Goal: Task Accomplishment & Management: Use online tool/utility

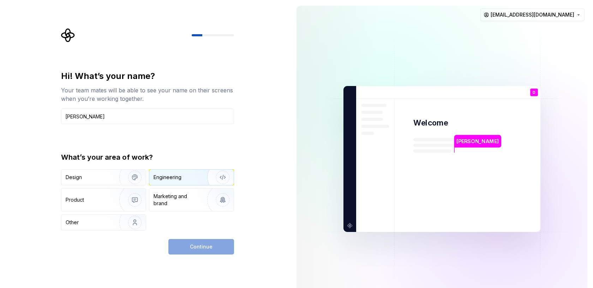
type input "Dimitar Kolev"
click at [205, 181] on img "button" at bounding box center [217, 177] width 45 height 47
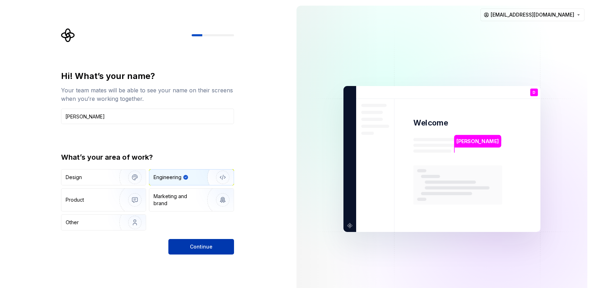
click at [211, 249] on span "Continue" at bounding box center [201, 246] width 23 height 7
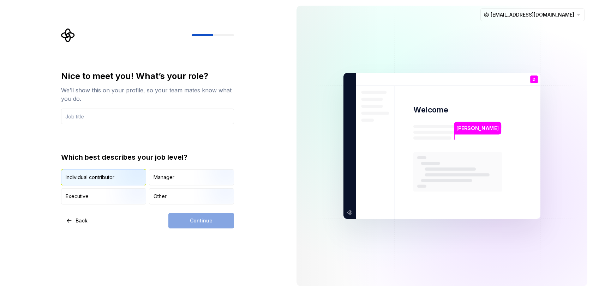
click at [121, 176] on img "button" at bounding box center [128, 186] width 45 height 47
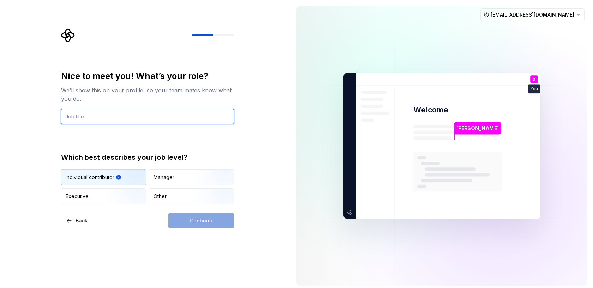
click at [124, 117] on input "text" at bounding box center [147, 117] width 173 height 16
click at [121, 174] on img "button" at bounding box center [128, 186] width 45 height 47
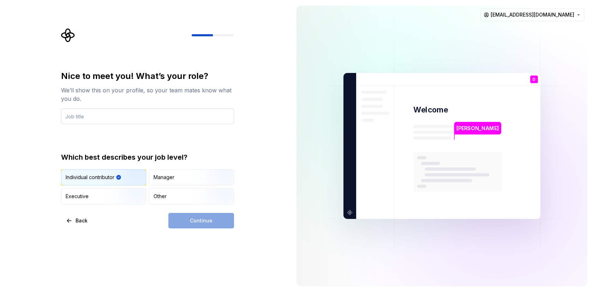
click at [105, 115] on input "text" at bounding box center [147, 117] width 173 height 16
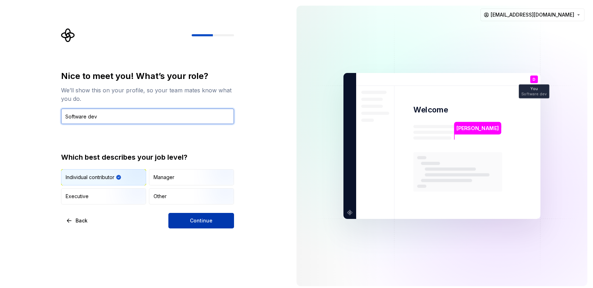
type input "Software dev"
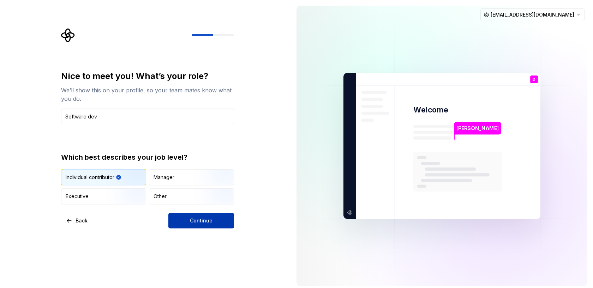
click at [181, 222] on button "Continue" at bounding box center [201, 221] width 66 height 16
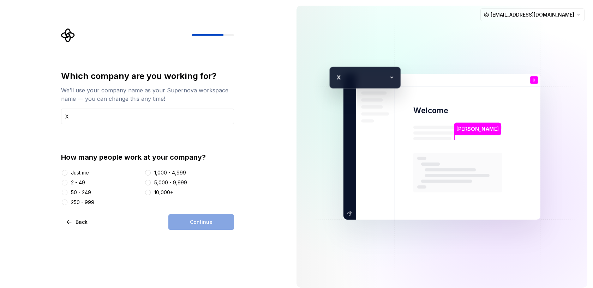
click at [72, 182] on div "2 - 49" at bounding box center [78, 182] width 14 height 7
click at [67, 182] on button "2 - 49" at bounding box center [65, 183] width 6 height 6
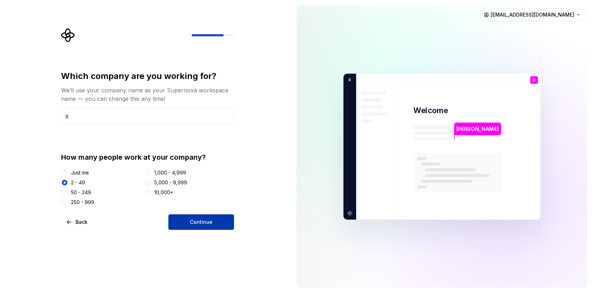
click at [181, 227] on button "Continue" at bounding box center [201, 222] width 66 height 16
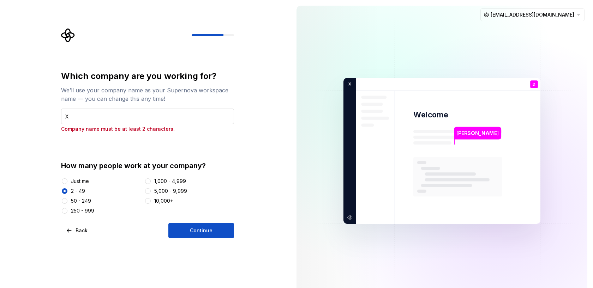
click at [118, 116] on input "X" at bounding box center [147, 117] width 173 height 16
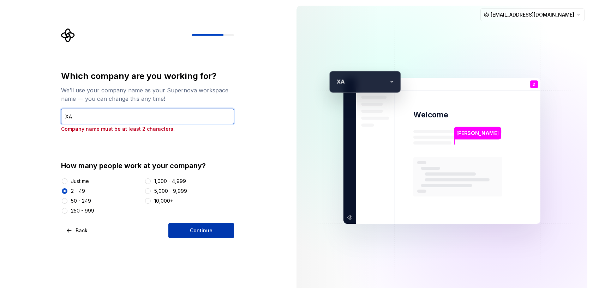
type input "XA"
click at [181, 226] on button "Continue" at bounding box center [201, 231] width 66 height 16
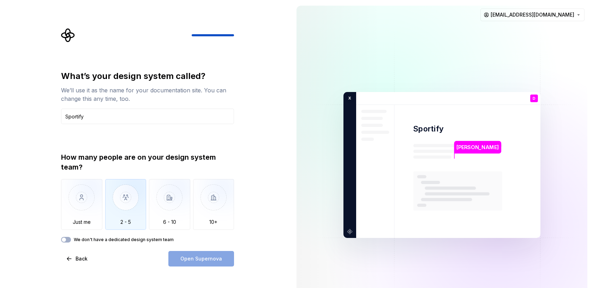
type input "Sportify"
click at [135, 219] on img "button" at bounding box center [125, 202] width 41 height 47
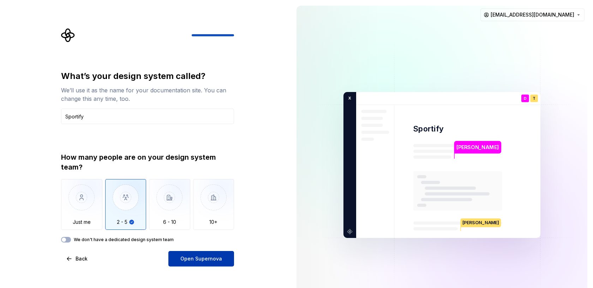
click at [178, 259] on button "Open Supernova" at bounding box center [201, 259] width 66 height 16
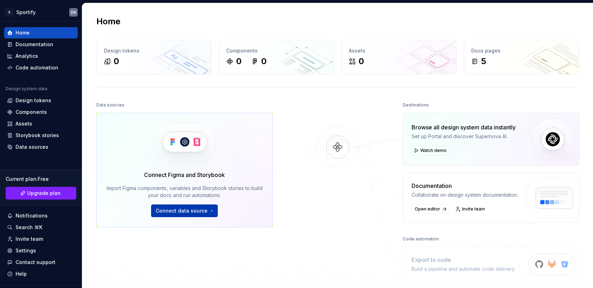
click at [196, 210] on span "Connect data source" at bounding box center [182, 210] width 52 height 7
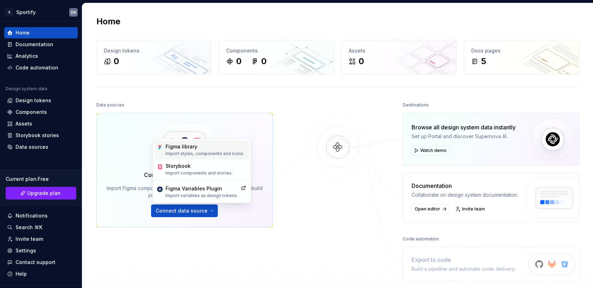
click at [184, 155] on p "Import styles, components and icons." at bounding box center [204, 154] width 79 height 6
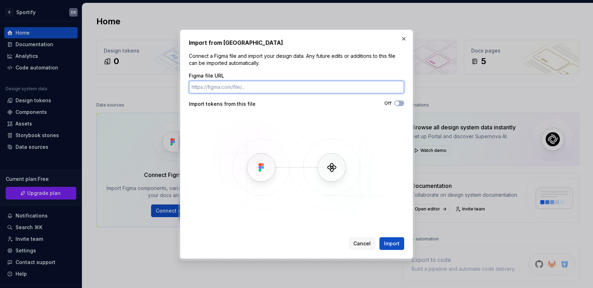
paste input "https://www.figma.com/make/4ltFrgSZRztB9lXkAEnF5P/Sports-App-Development?t=eTkL…"
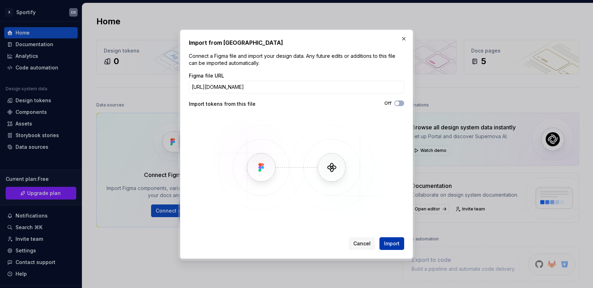
click at [385, 247] on button "Import" at bounding box center [391, 243] width 25 height 13
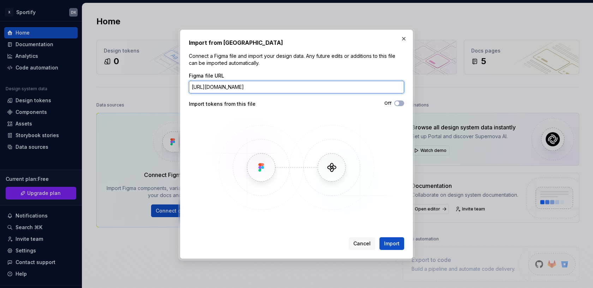
click at [253, 86] on input "https://www.figma.com/make/4ltFrgSZRztB9lXkAEnF5P/Sports-App-Development?t=eTkL…" at bounding box center [296, 87] width 215 height 13
type input "https://www.figma.com/file/4ltFrgSZRztB9lXkAEnF5P/Sports-App-Development?t=eTkL…"
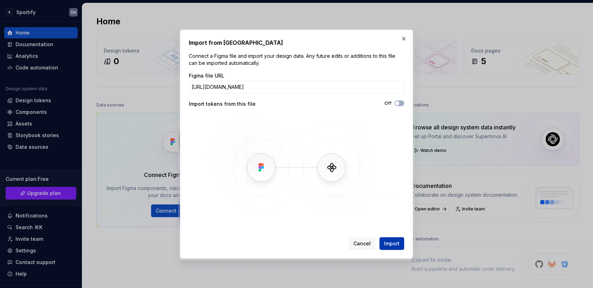
click at [395, 240] on button "Import" at bounding box center [391, 243] width 25 height 13
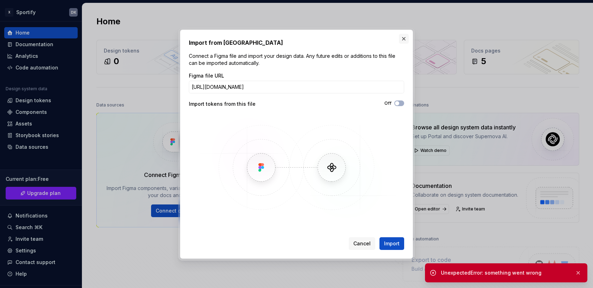
click at [402, 37] on button "button" at bounding box center [404, 39] width 10 height 10
